Goal: Communication & Community: Answer question/provide support

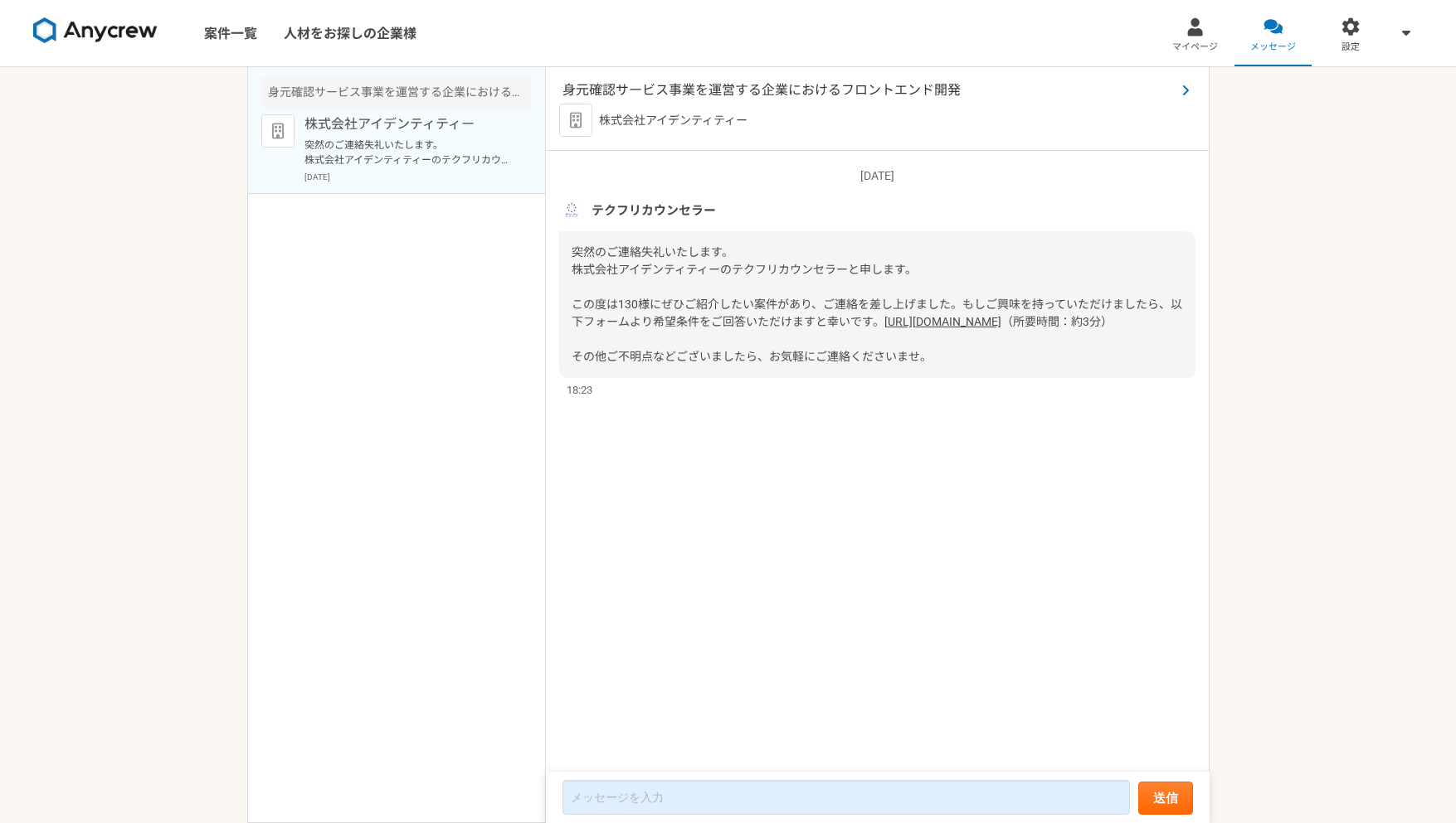
click at [767, 89] on span "身元確認サービス事業を運営する企業におけるフロントエンド開発" at bounding box center [869, 89] width 613 height 20
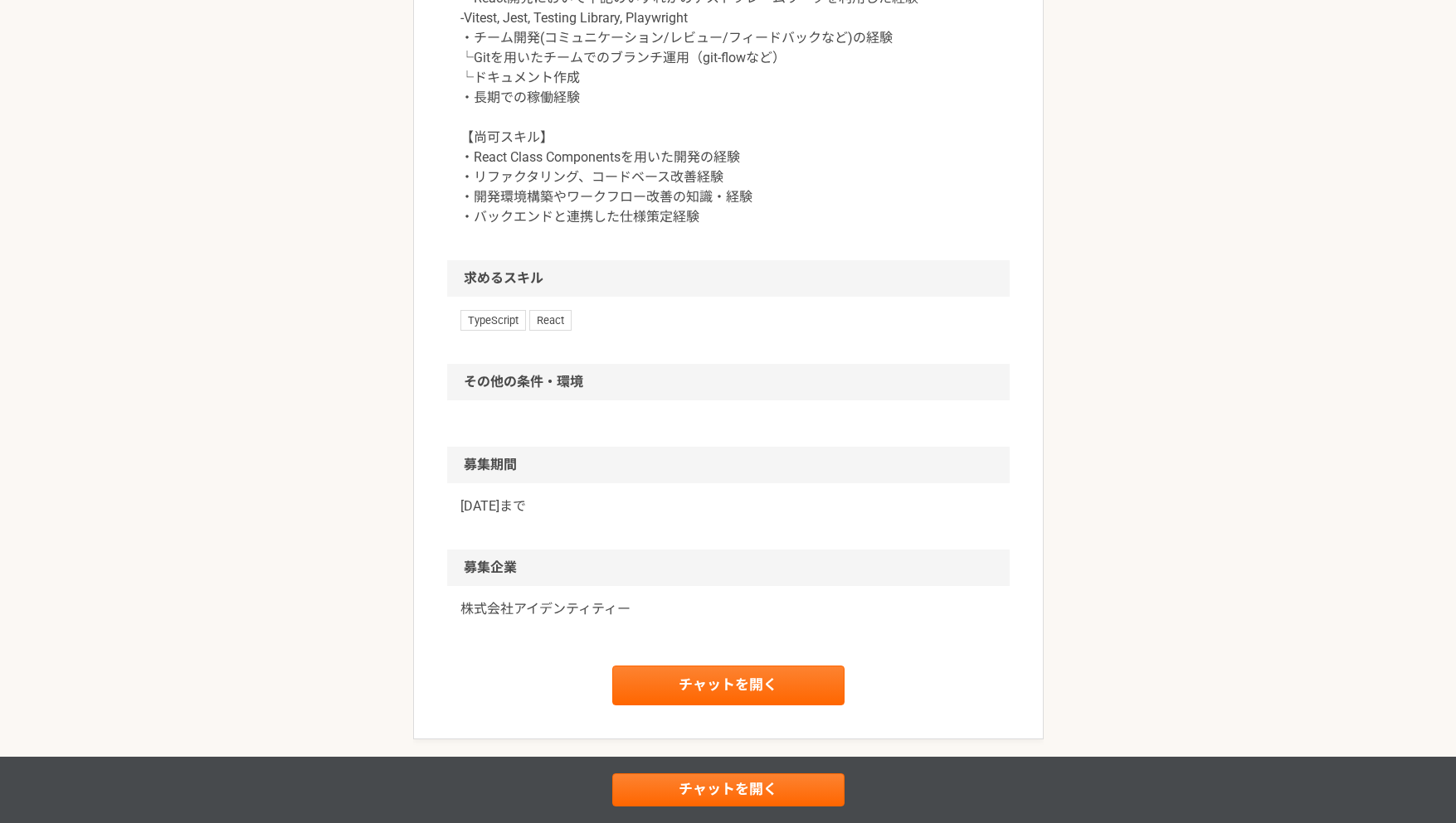
scroll to position [1025, 0]
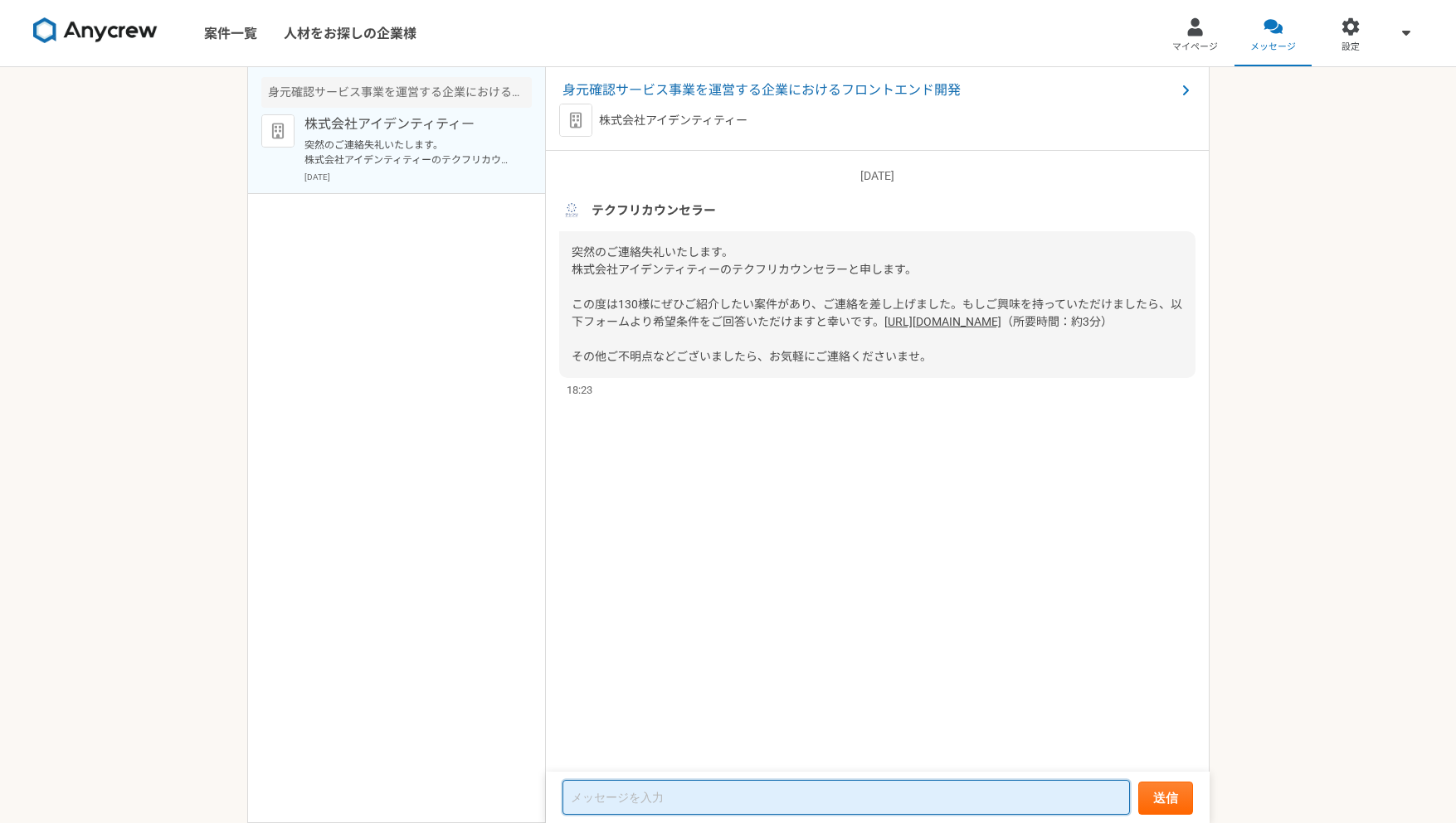
click at [709, 800] on textarea at bounding box center [846, 797] width 568 height 35
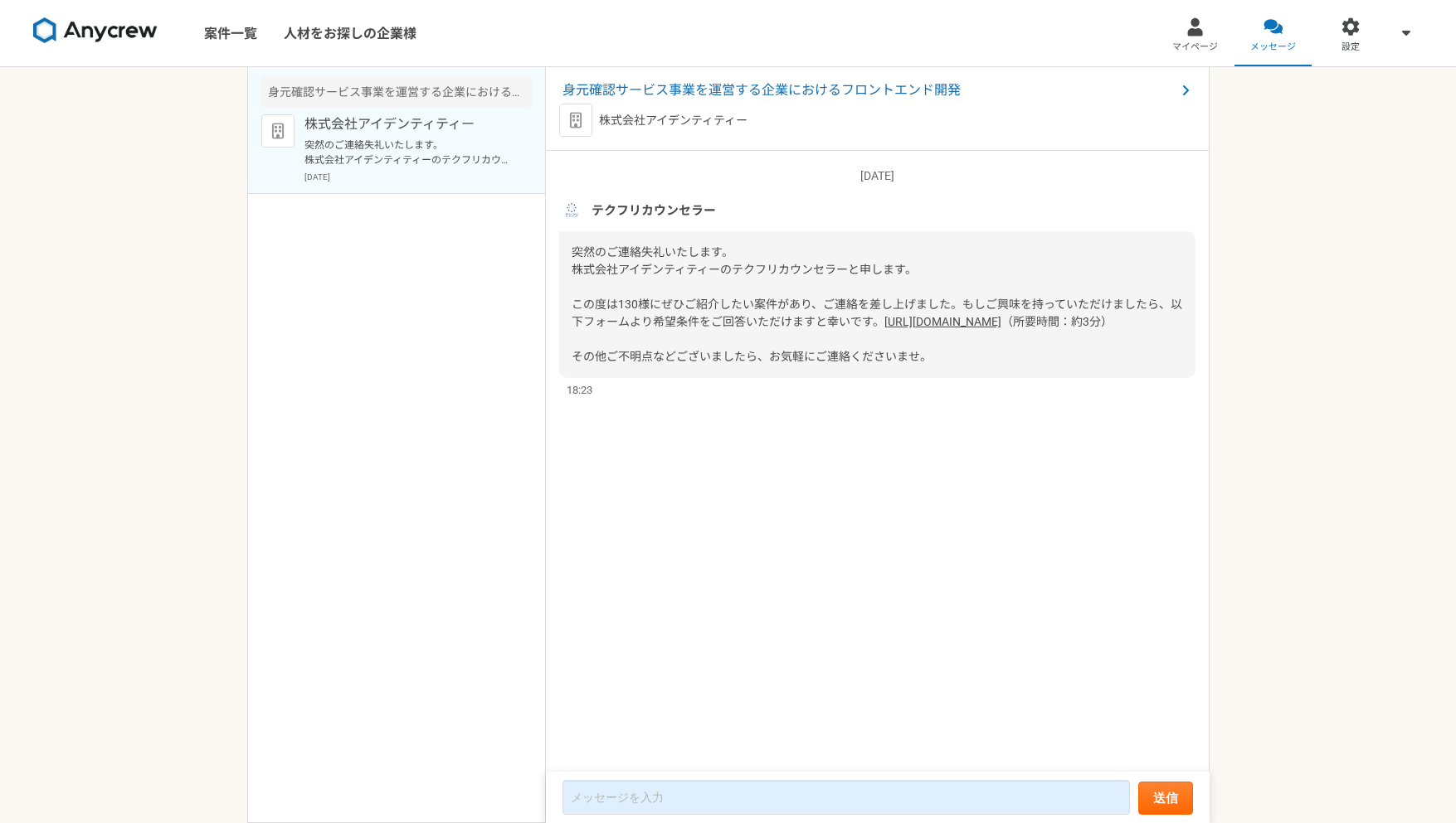
drag, startPoint x: 801, startPoint y: 90, endPoint x: 721, endPoint y: 287, distance: 212.6
click at [721, 287] on div "突然のご連絡失礼いたします。 株式会社アイデンティティーのテクフリカウンセラーと申します。 この度は130様にぜひご紹介したい案件があり、ご連絡を差し上げまし…" at bounding box center [877, 305] width 636 height 147
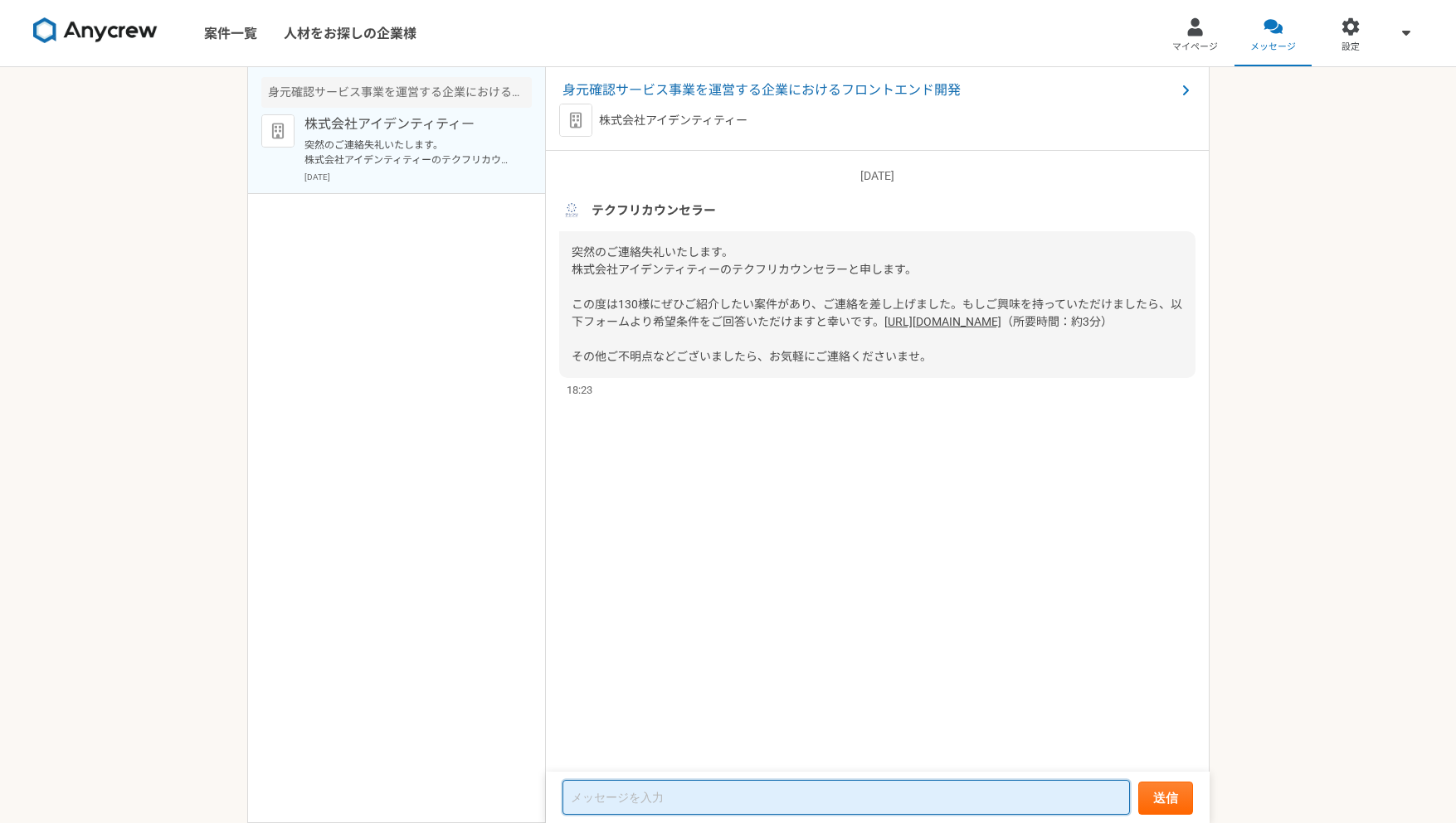
click at [706, 791] on textarea at bounding box center [846, 797] width 568 height 35
paste textarea "この度はお仕事にご案内いただき、誠にありがとうございました。 検討させていただいた結果、大変恐れ入りますが、今回のお仕事は見送りさせてください。 ご期待に応え…"
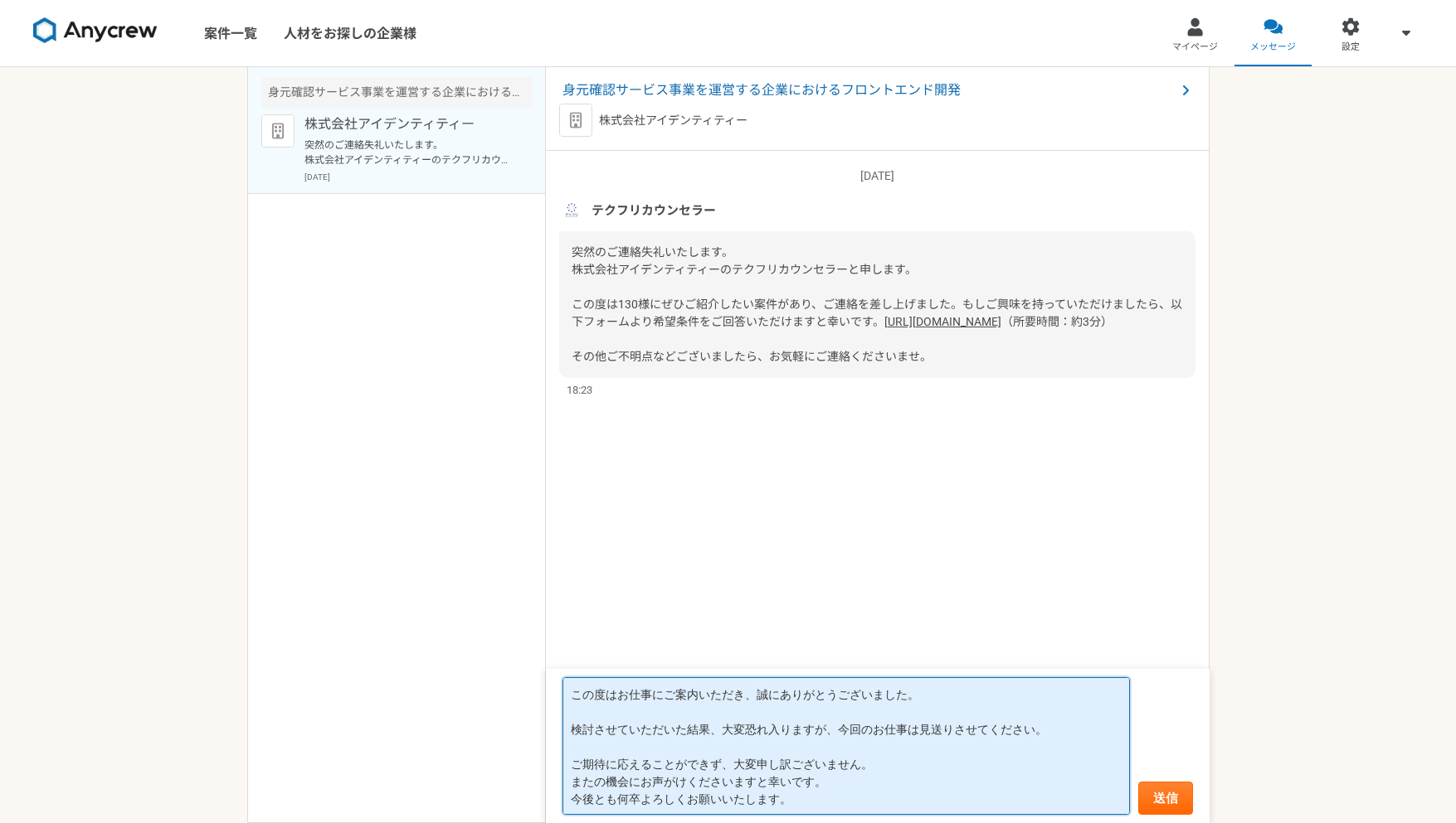
type textarea "この度はお仕事にご案内いただき、誠にありがとうございました。 検討させていただいた結果、大変恐れ入りますが、今回のお仕事は見送りさせてください。 ご期待に応え…"
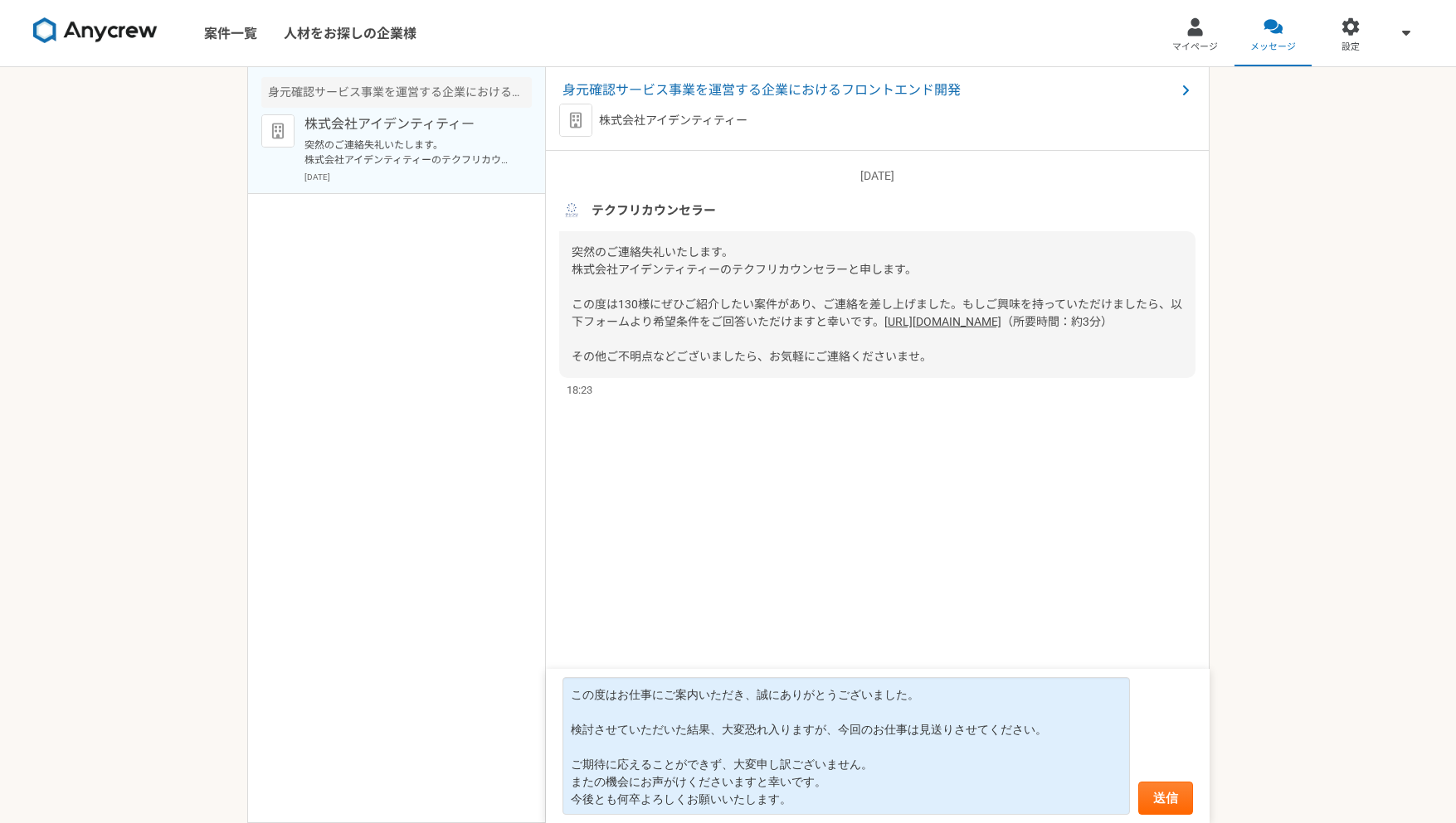
click at [989, 573] on div "[DATE] テクフリカウンセラー 突然のご連絡失礼いたします。 株式会社アイデンティティーのテクフリカウンセラーと申します。 この度は130様にぜひご紹介し…" at bounding box center [877, 462] width 664 height 623
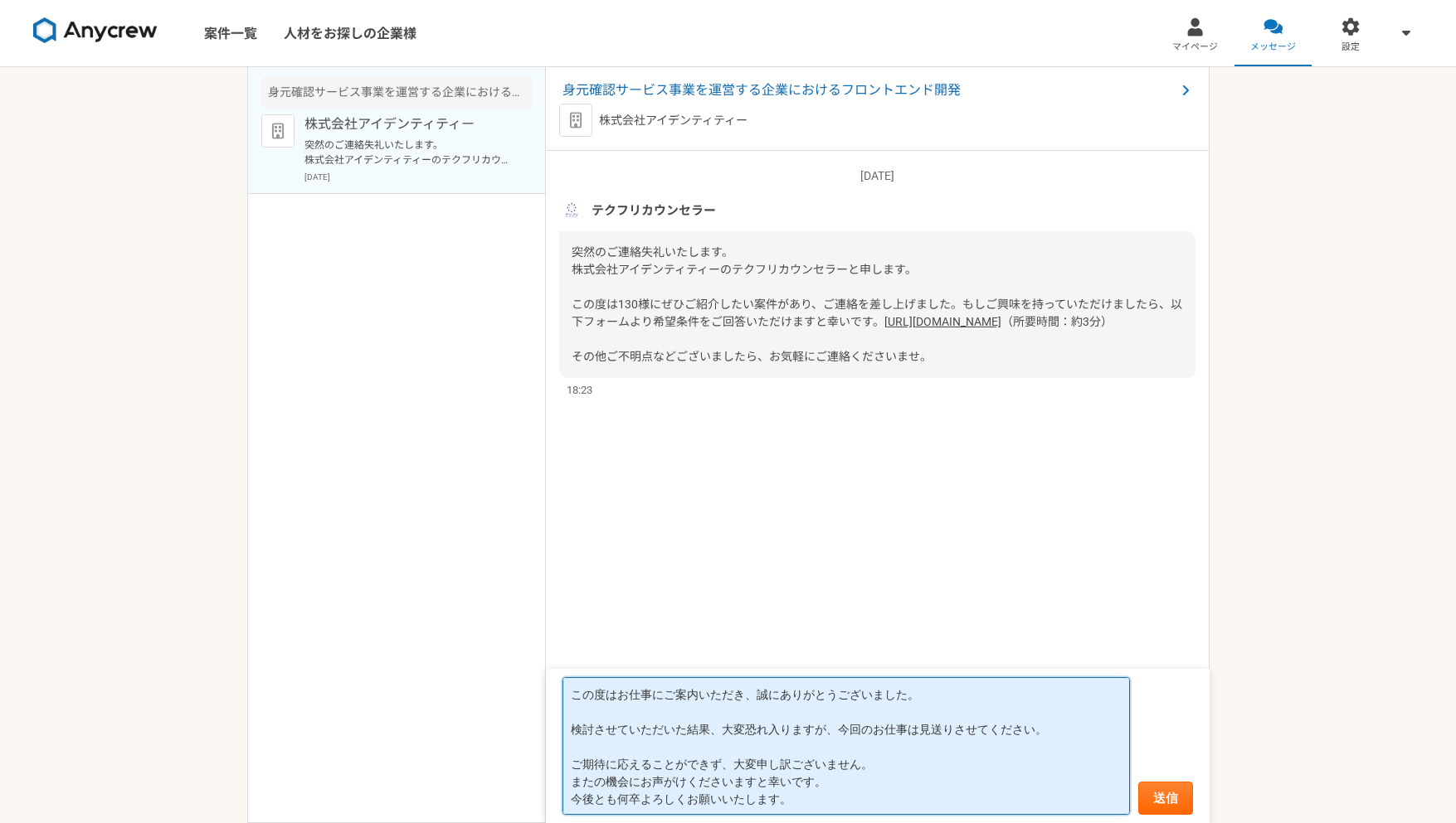
click at [817, 712] on textarea "この度はお仕事にご案内いただき、誠にありがとうございました。 検討させていただいた結果、大変恐れ入りますが、今回のお仕事は見送りさせてください。 ご期待に応え…" at bounding box center [846, 746] width 568 height 138
drag, startPoint x: 782, startPoint y: 706, endPoint x: 1057, endPoint y: 741, distance: 277.2
click at [1057, 741] on textarea "この度はお仕事にご案内いただき、誠にありがとうございました。 検討させていただいた結果、大変恐れ入りますが、今回のお仕事は見送りさせてください。 ご期待に応え…" at bounding box center [846, 746] width 568 height 138
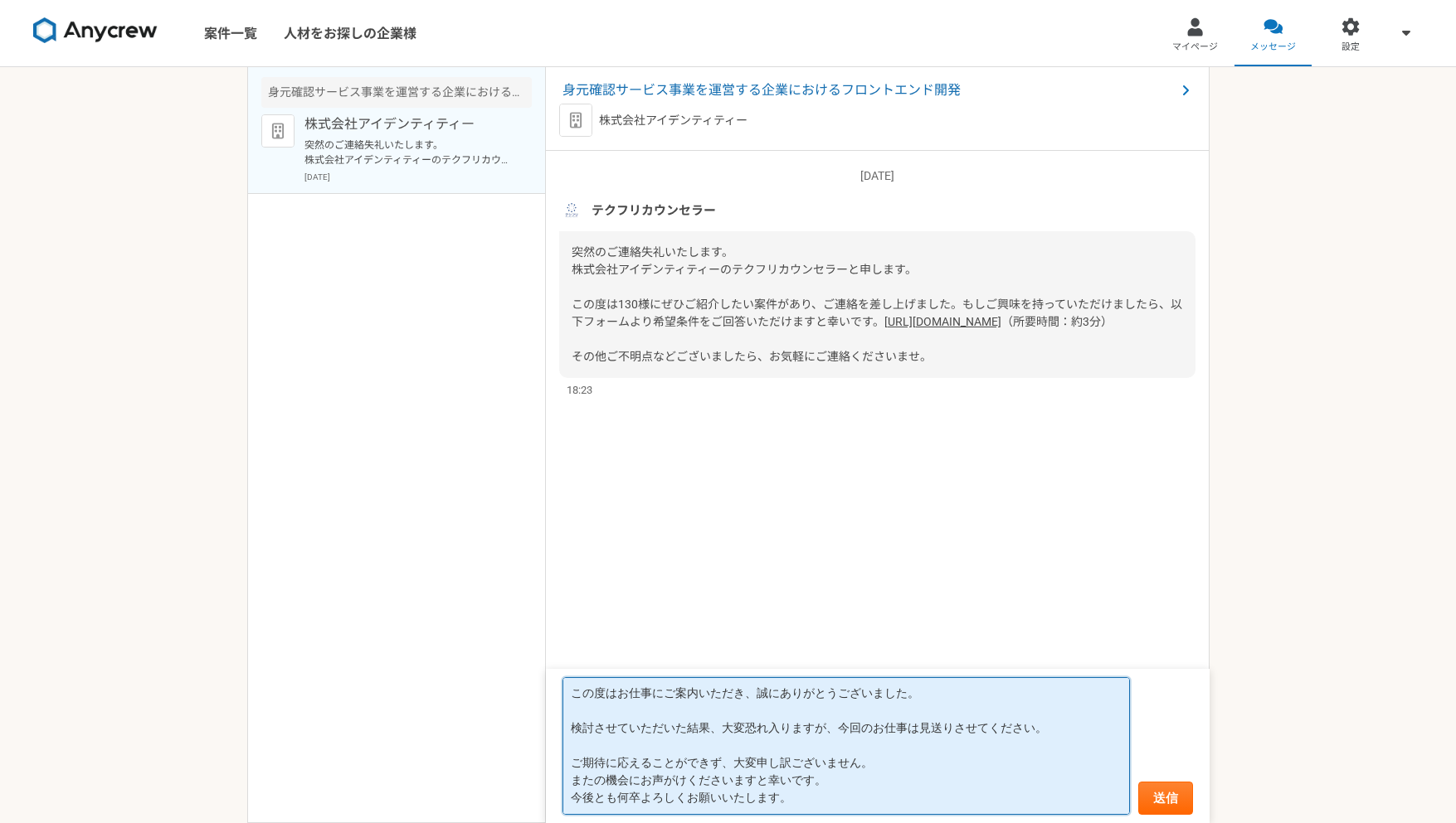
click at [906, 746] on textarea "この度はお仕事にご案内いただき、誠にありがとうございました。 検討させていただいた結果、大変恐れ入りますが、今回のお仕事は見送りさせてください。 ご期待に応え…" at bounding box center [846, 746] width 568 height 138
click at [903, 756] on textarea "この度はお仕事にご案内いただき、誠にありがとうございました。 検討させていただいた結果、大変恐れ入りますが、今回のお仕事は見送りさせてください。 ご期待に応え…" at bounding box center [846, 746] width 568 height 138
click at [881, 745] on textarea "この度はお仕事にご案内いただき、誠にありがとうございました。 検討させていただいた結果、大変恐れ入りますが、今回のお仕事は見送りさせてください。 ご期待に応え…" at bounding box center [846, 746] width 568 height 138
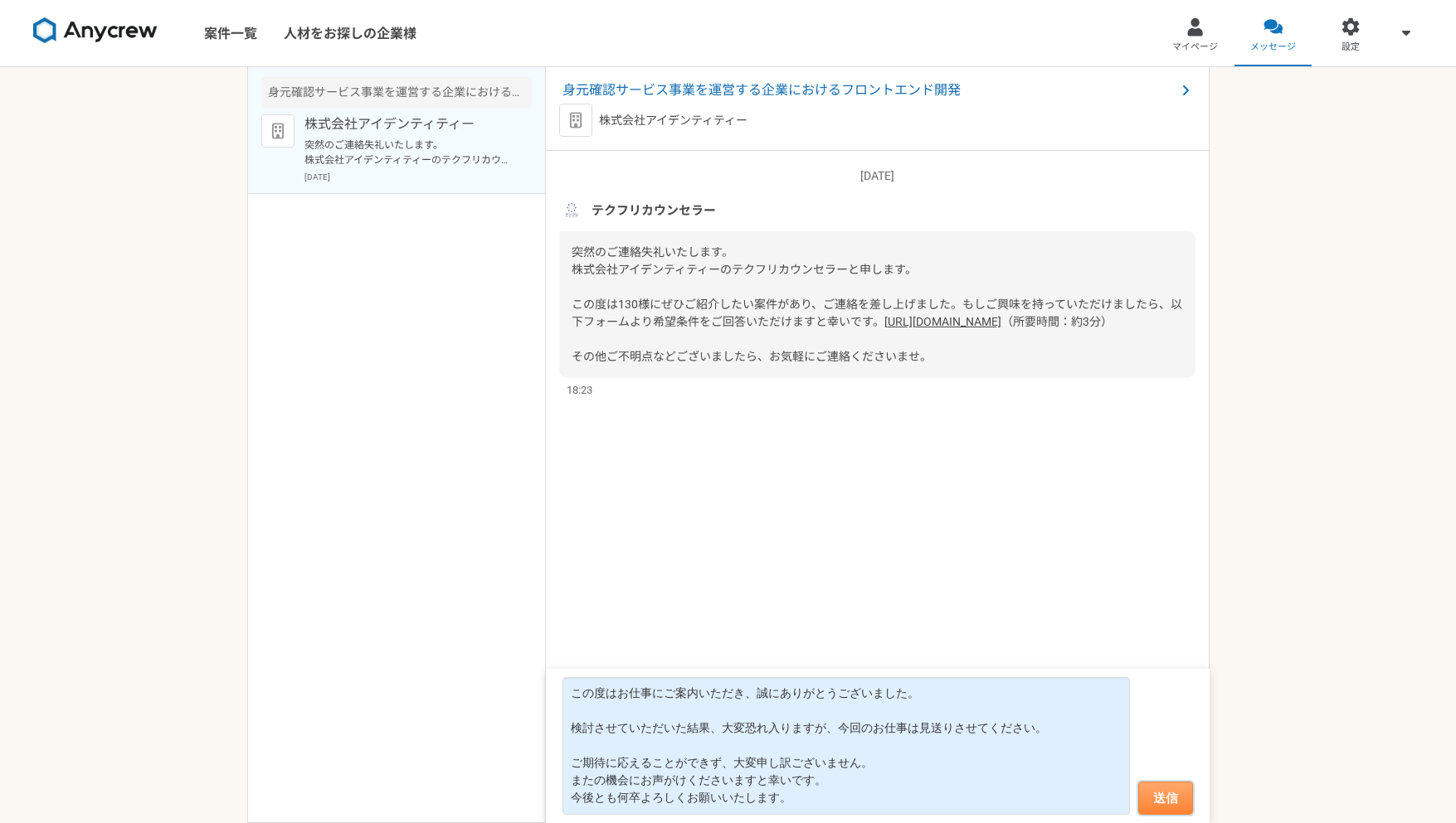
click at [1158, 800] on button "送信" at bounding box center [1165, 798] width 55 height 33
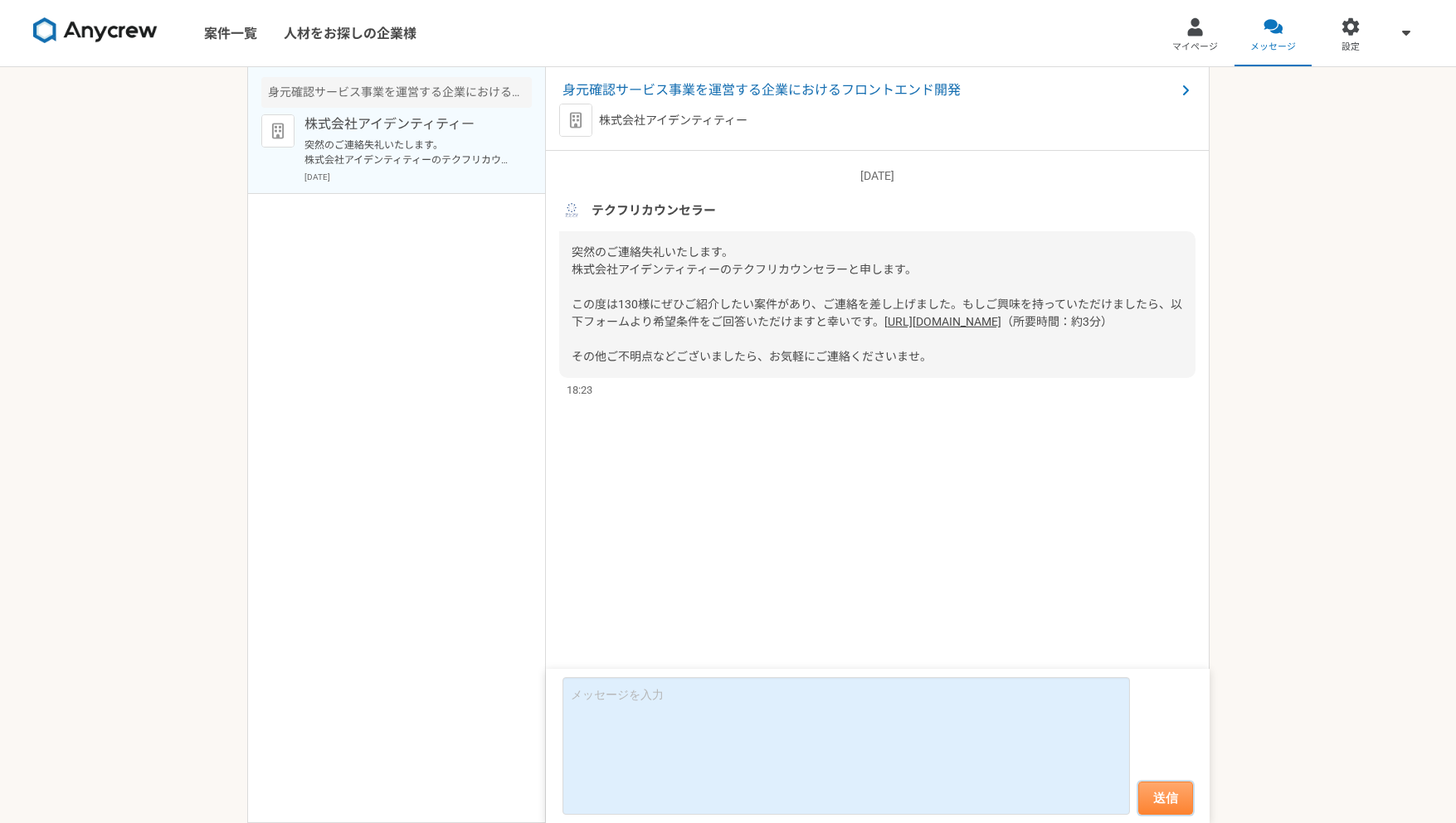
scroll to position [0, 0]
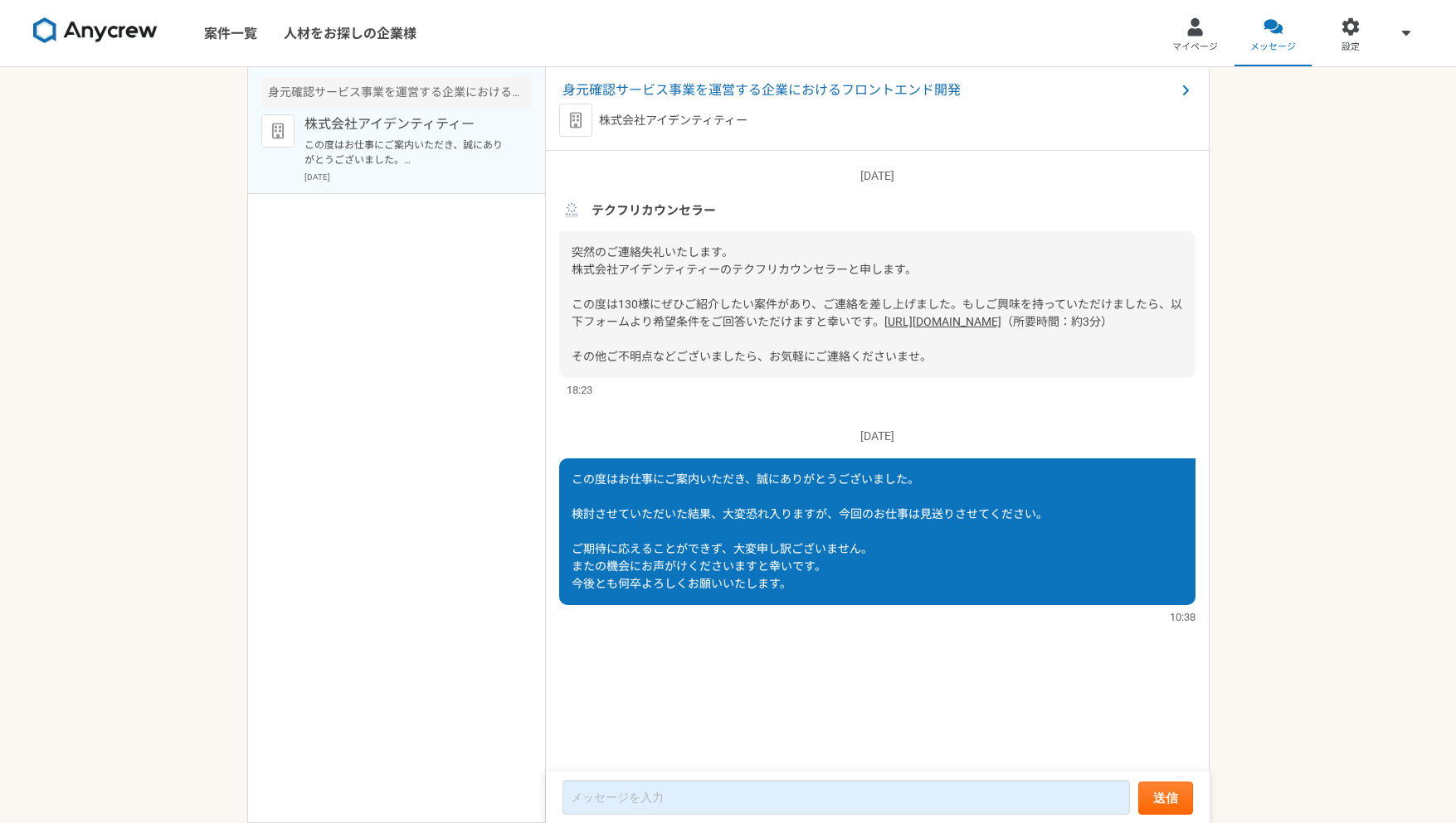
click at [1357, 511] on div "案件一覧 人材をお探しの企業様 マイページ メッセージ 設定 身元確認サービス事業を運営する企業におけるフロントエンド開発 株式会社アイデンティティー この度…" at bounding box center [728, 412] width 1456 height 823
